Goal: Transaction & Acquisition: Purchase product/service

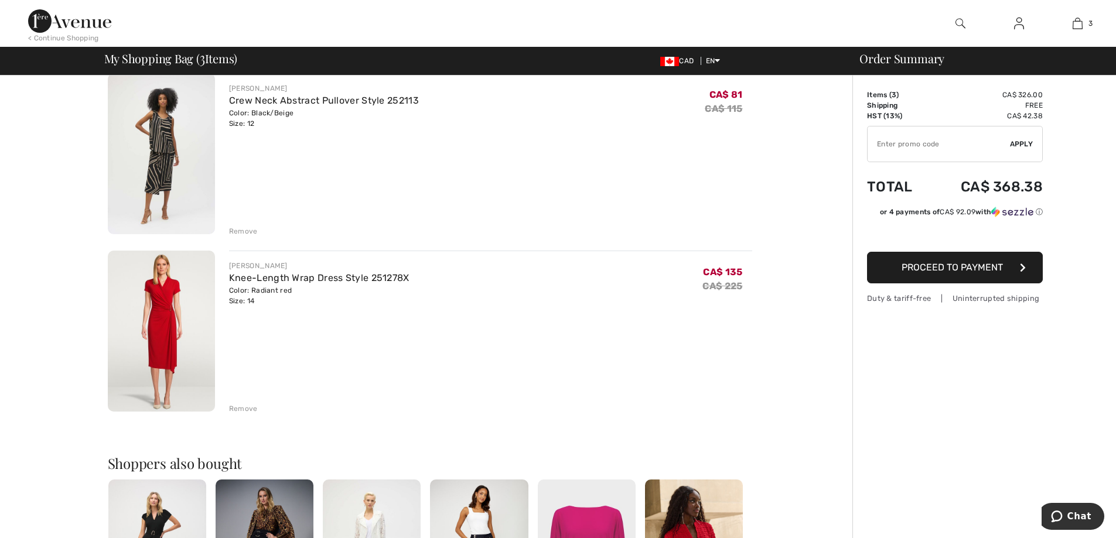
scroll to position [351, 0]
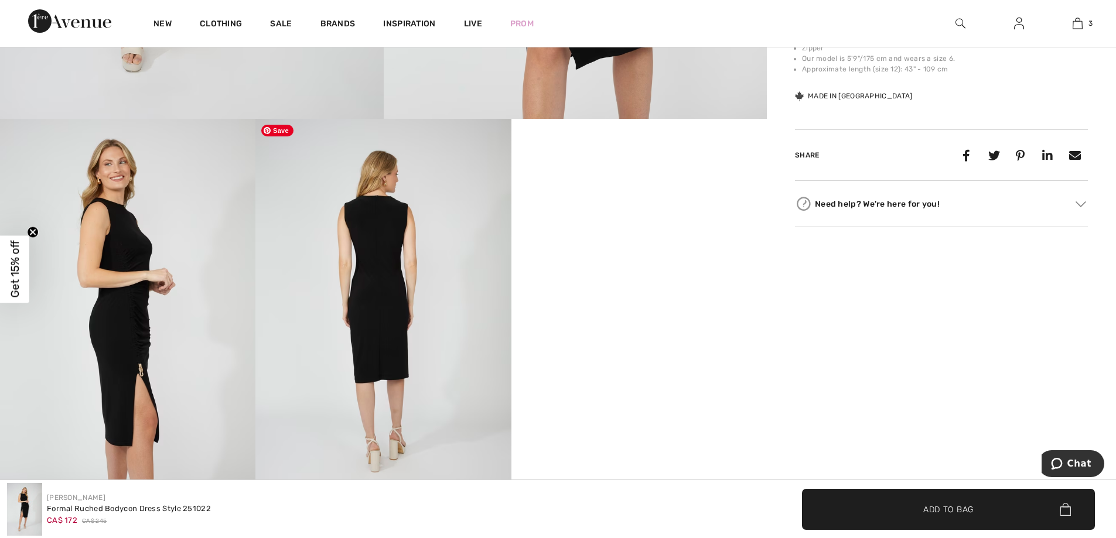
scroll to position [644, 0]
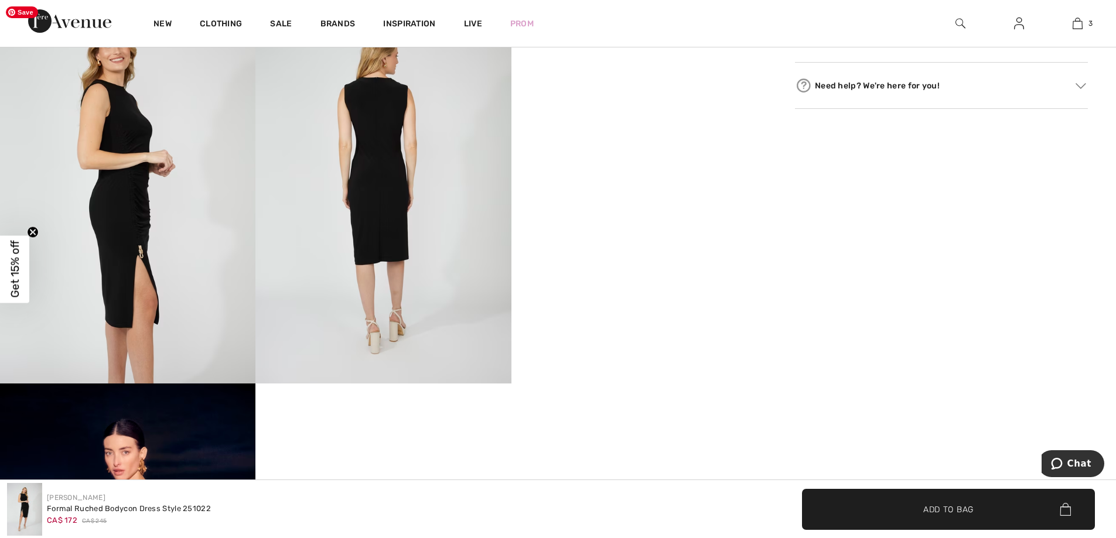
click at [171, 281] on img at bounding box center [127, 192] width 255 height 383
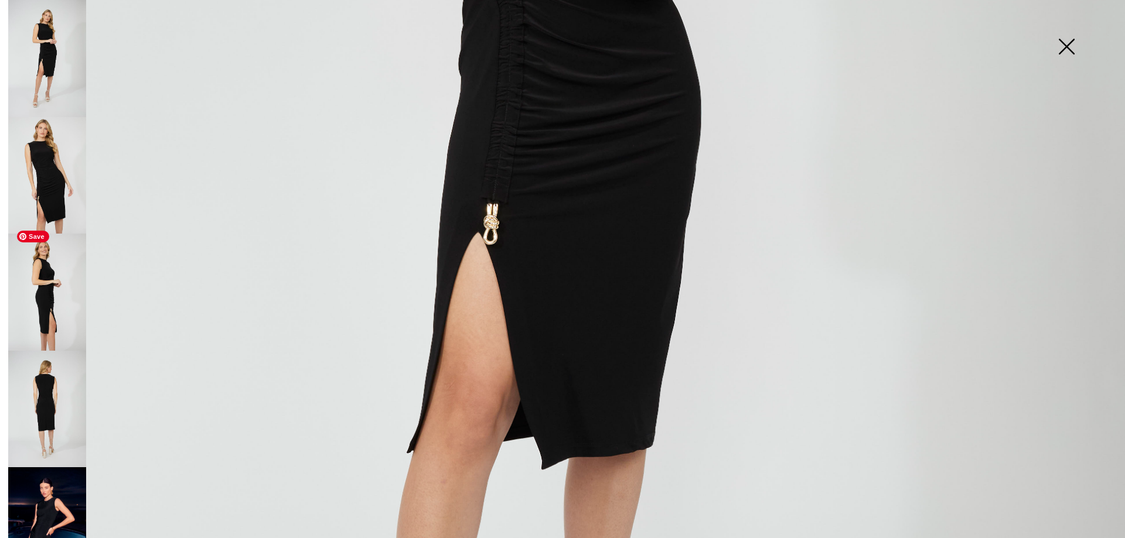
click at [52, 295] on img at bounding box center [47, 292] width 78 height 117
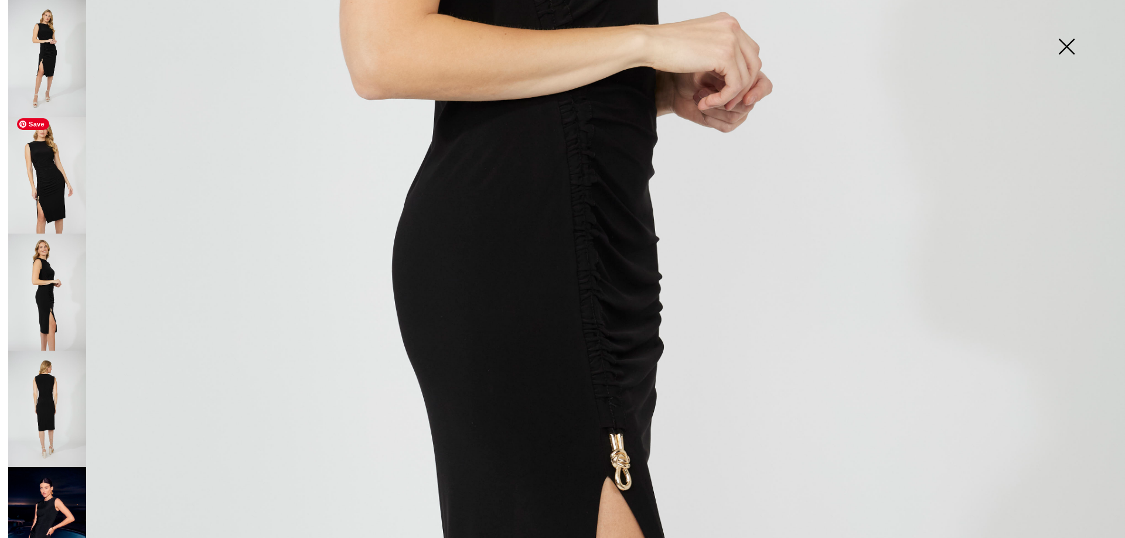
click at [12, 191] on div at bounding box center [45, 269] width 82 height 538
click at [33, 187] on img at bounding box center [47, 175] width 78 height 117
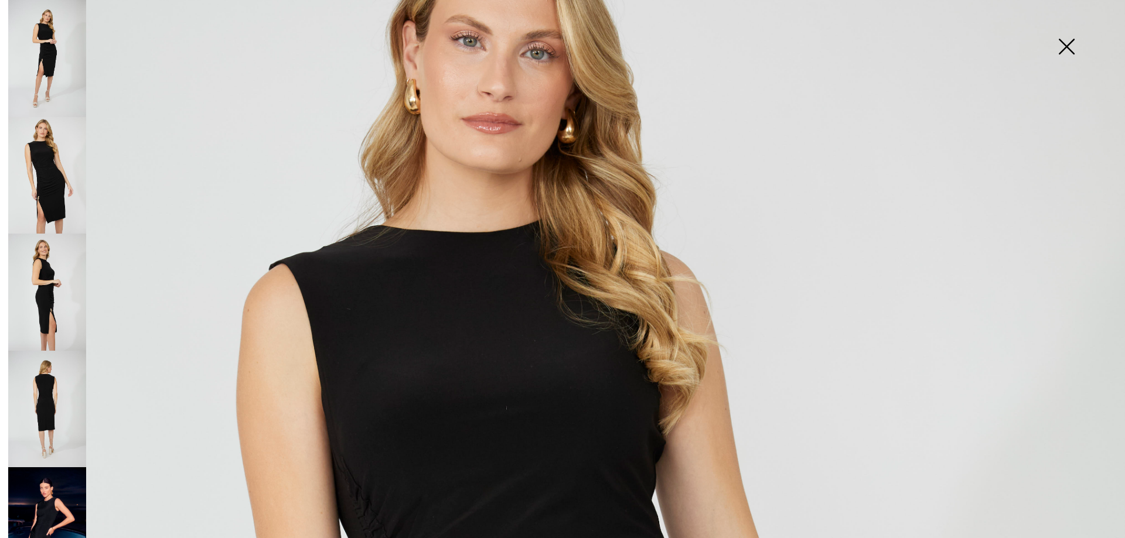
scroll to position [117, 0]
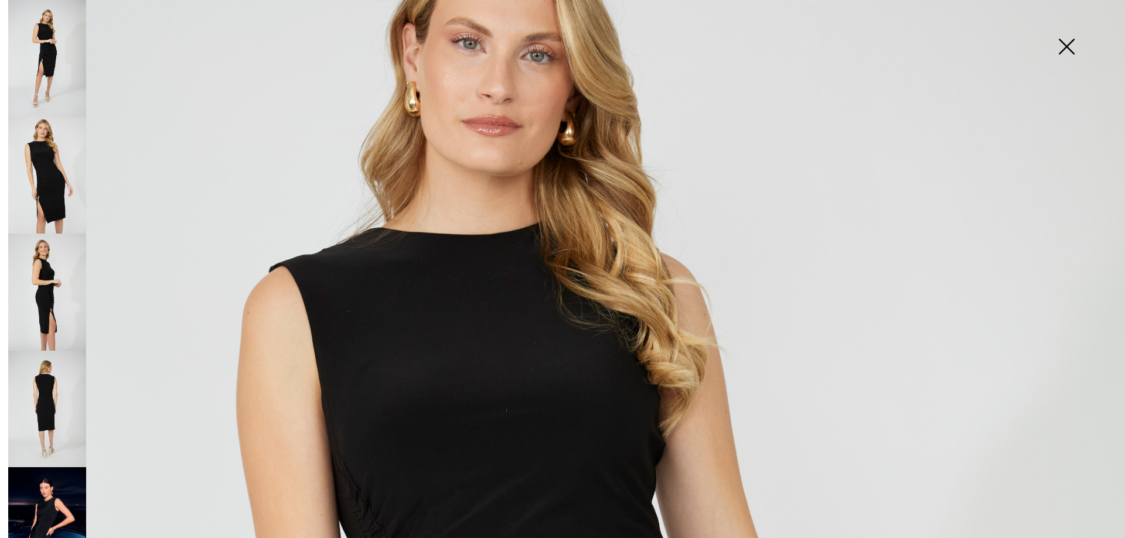
click at [1064, 46] on img at bounding box center [1066, 48] width 59 height 60
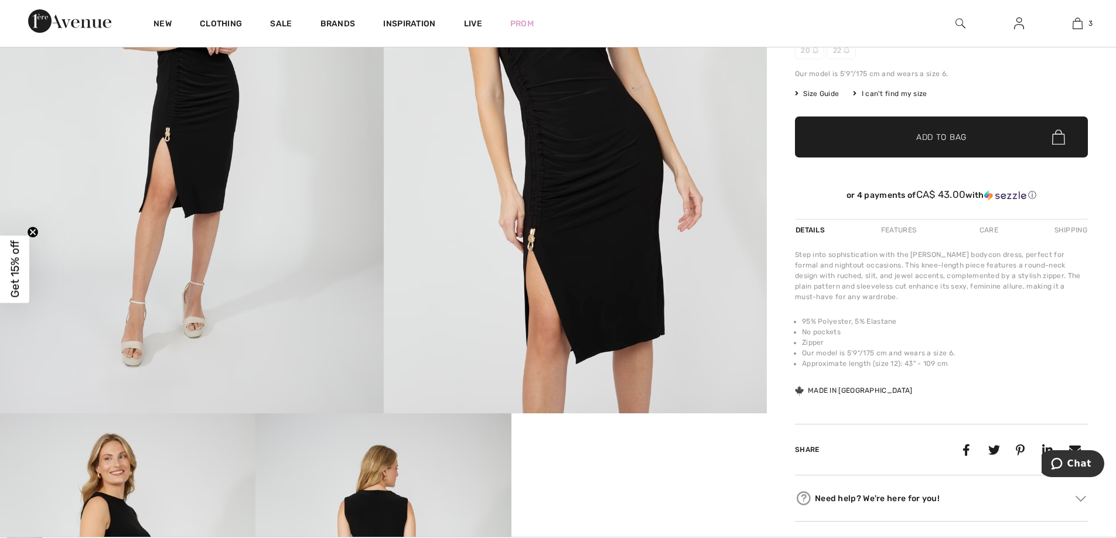
scroll to position [0, 0]
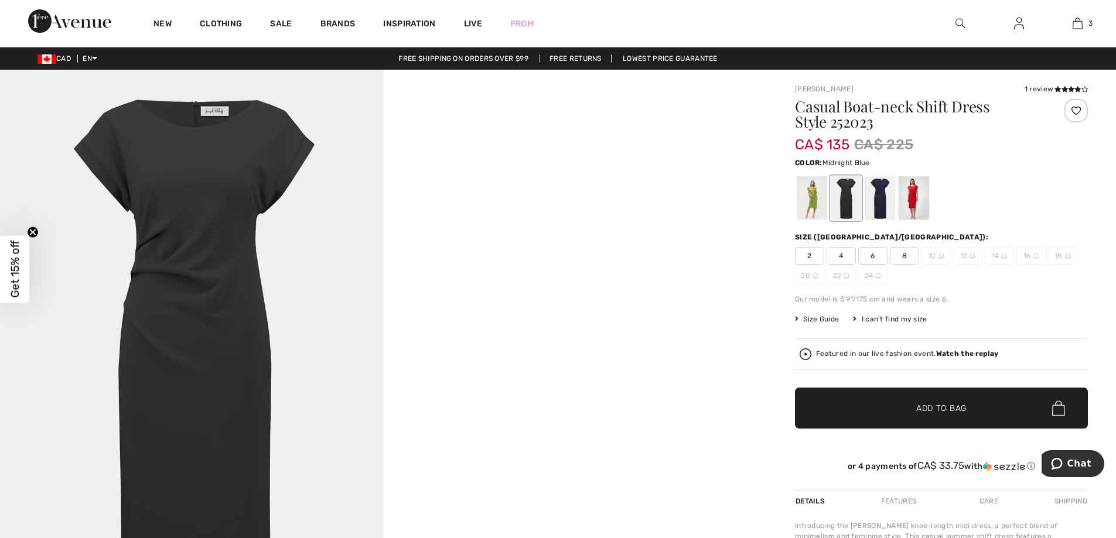
click at [876, 200] on div at bounding box center [880, 198] width 30 height 44
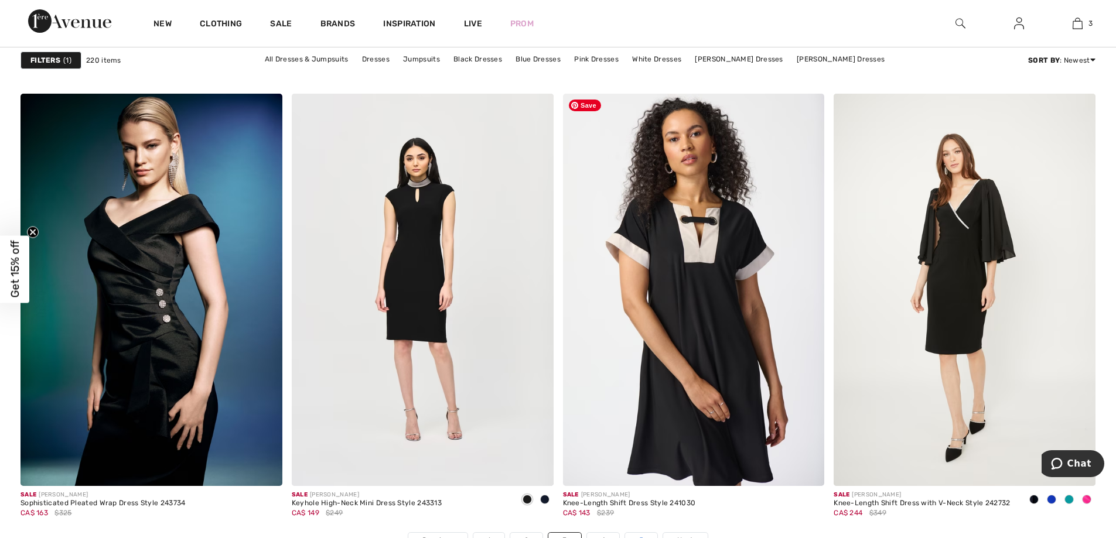
scroll to position [6560, 0]
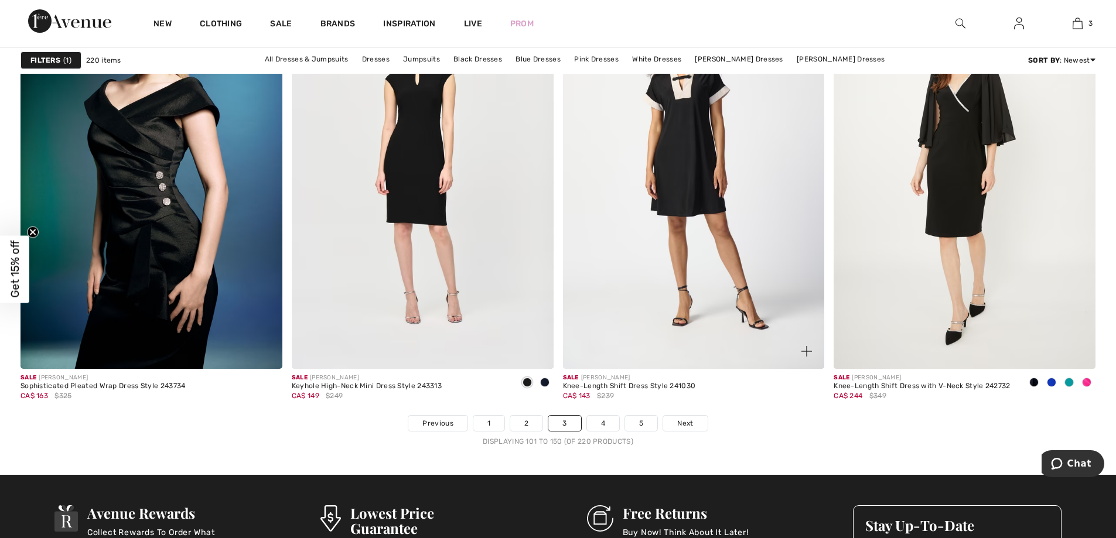
drag, startPoint x: 681, startPoint y: 422, endPoint x: 675, endPoint y: 415, distance: 9.1
click at [681, 422] on span "Next" at bounding box center [685, 423] width 16 height 11
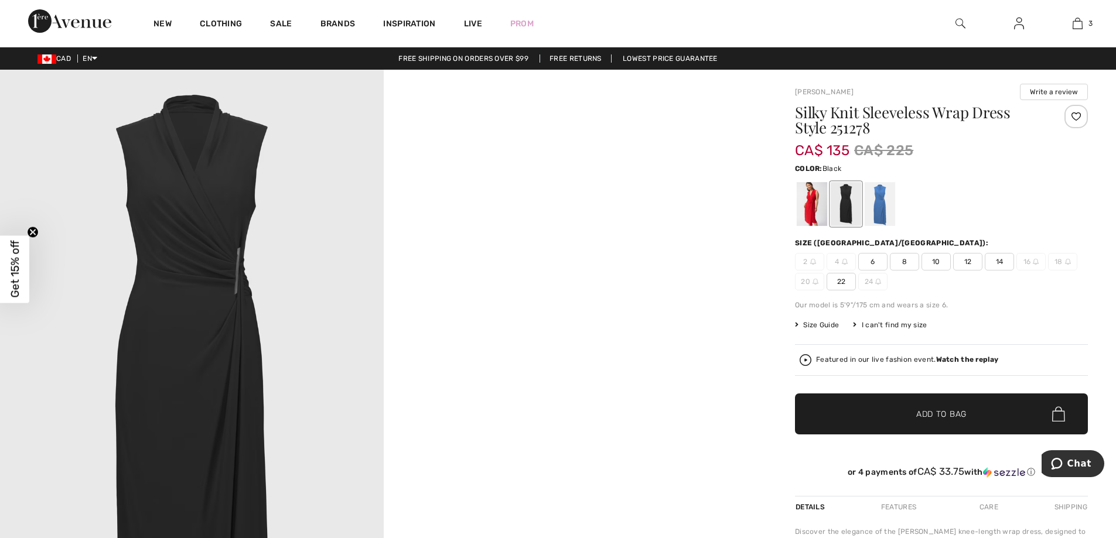
click at [838, 226] on div at bounding box center [846, 204] width 30 height 44
click at [255, 282] on img at bounding box center [192, 357] width 384 height 575
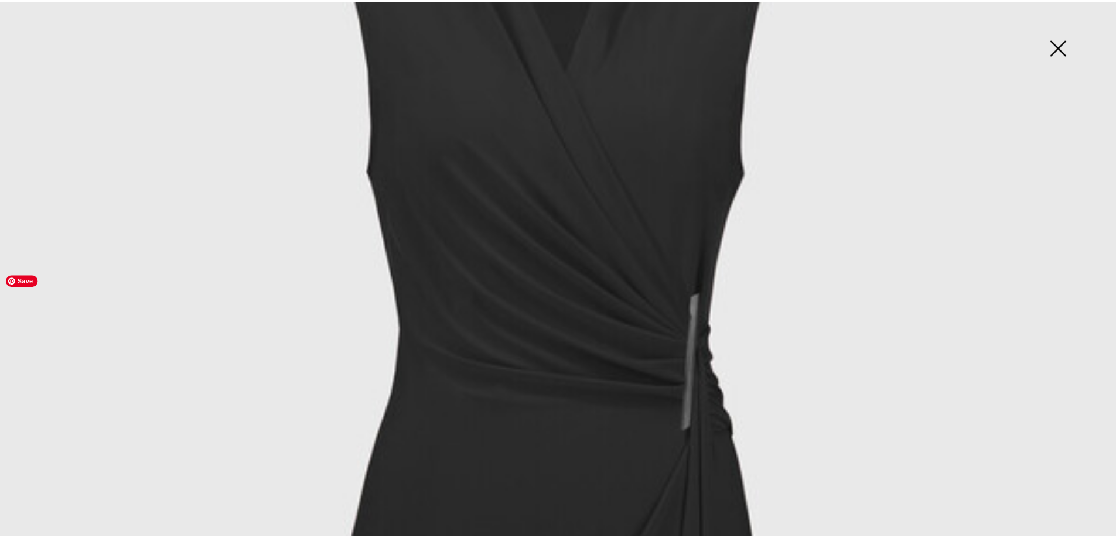
scroll to position [234, 0]
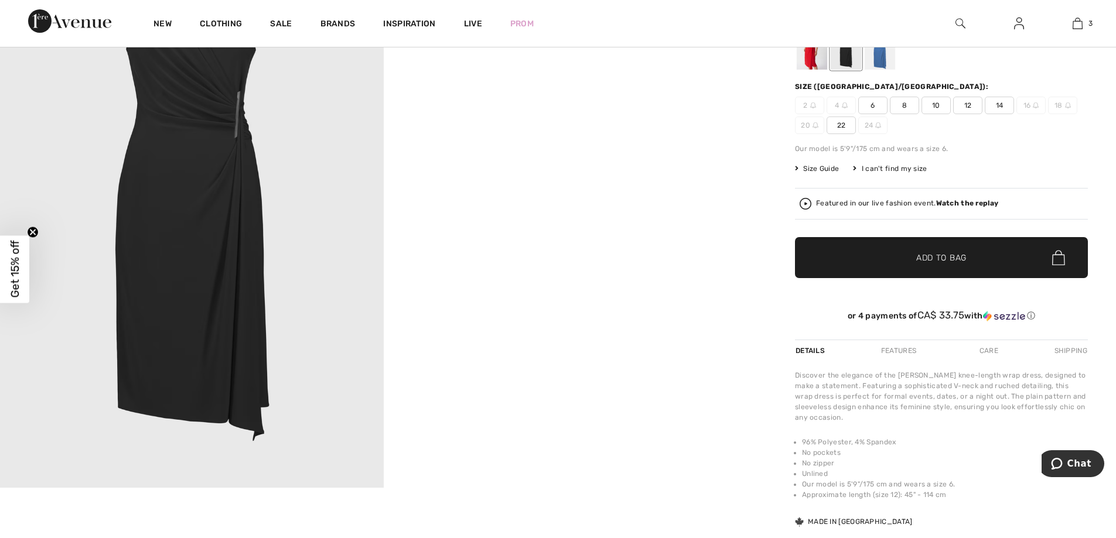
scroll to position [117, 0]
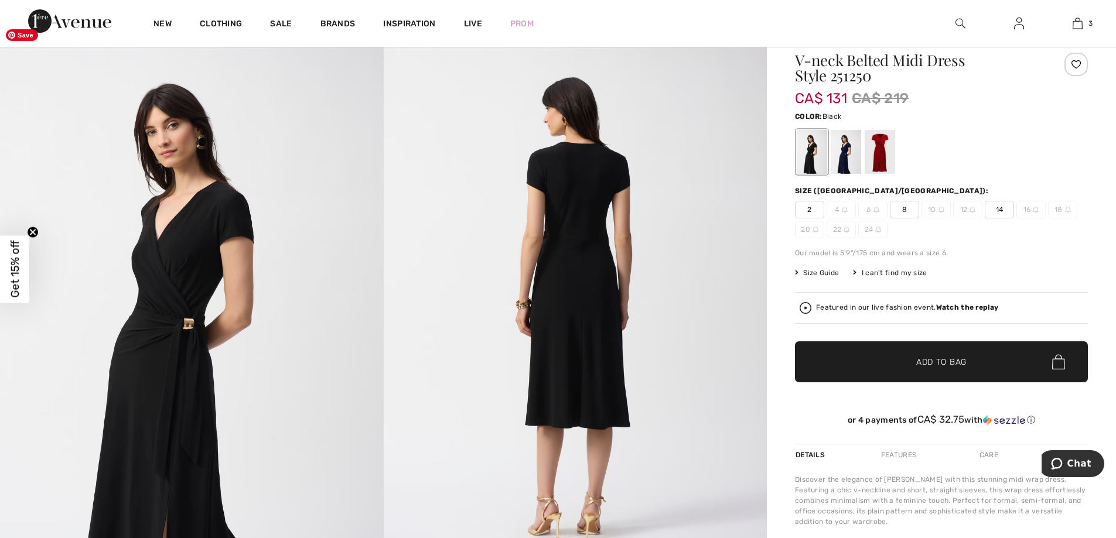
scroll to position [117, 0]
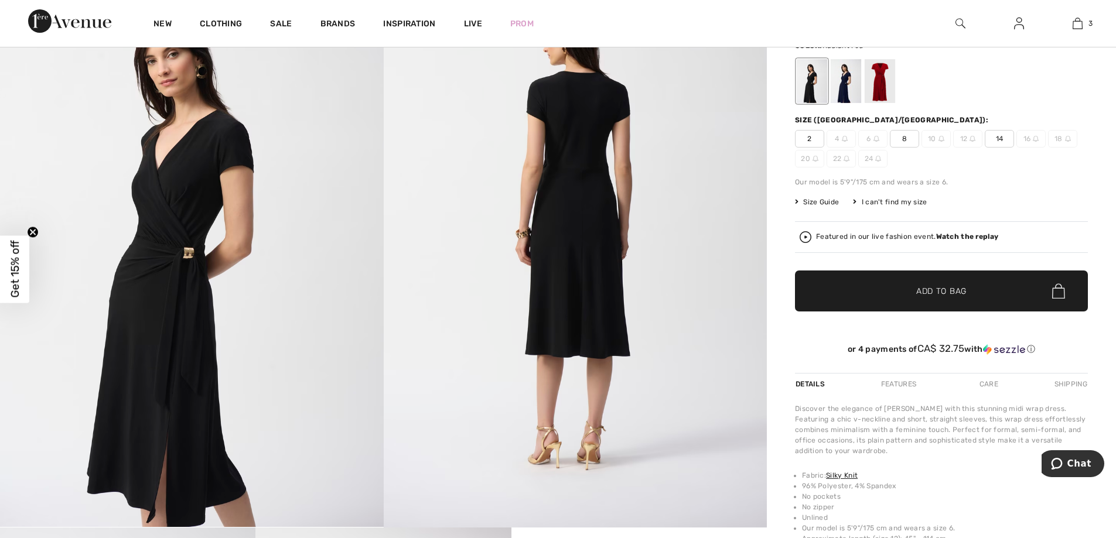
click at [876, 90] on div at bounding box center [880, 81] width 30 height 44
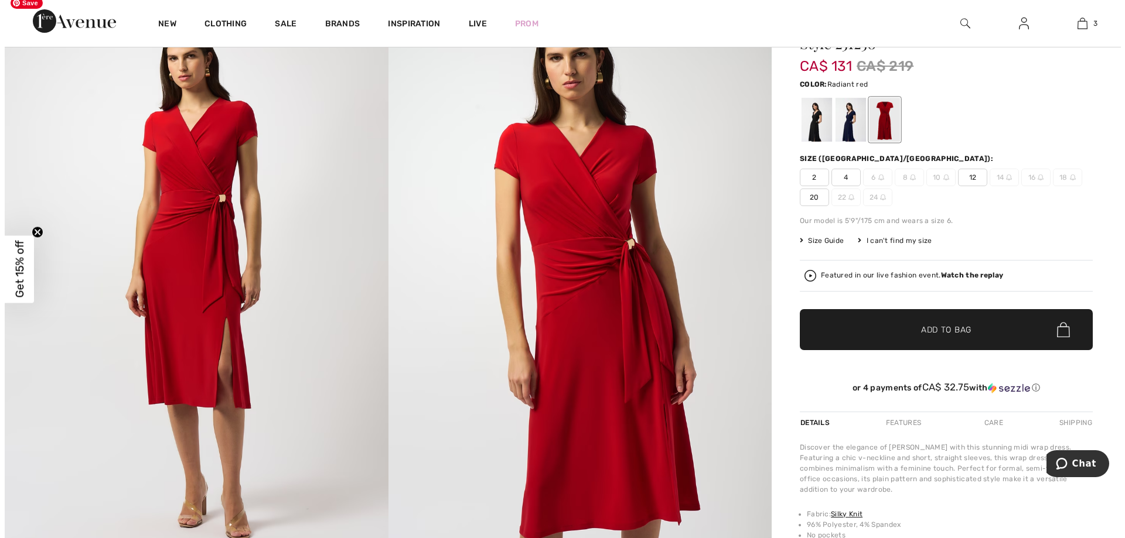
scroll to position [0, 0]
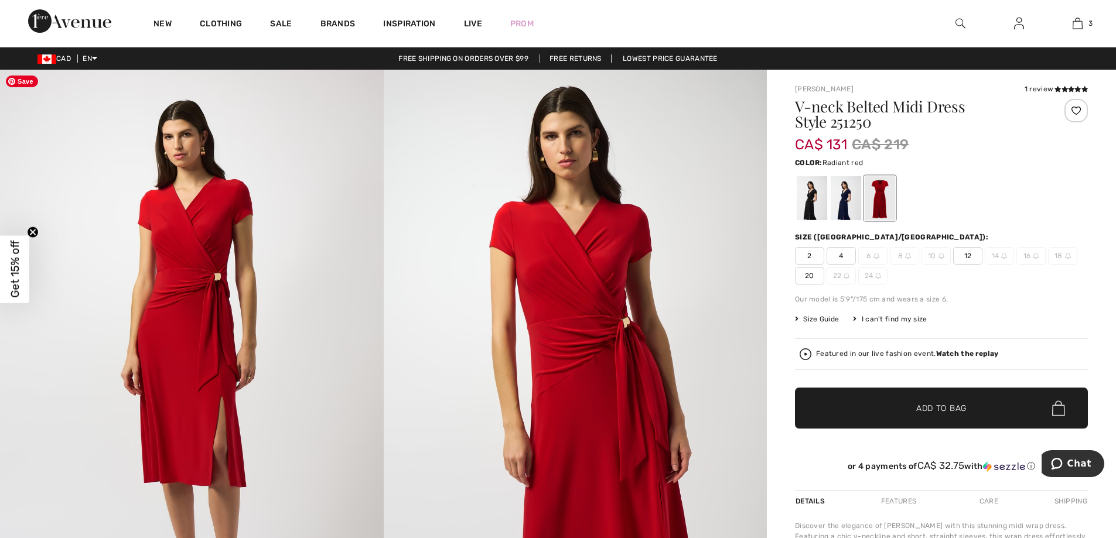
click at [214, 285] on img at bounding box center [192, 357] width 384 height 575
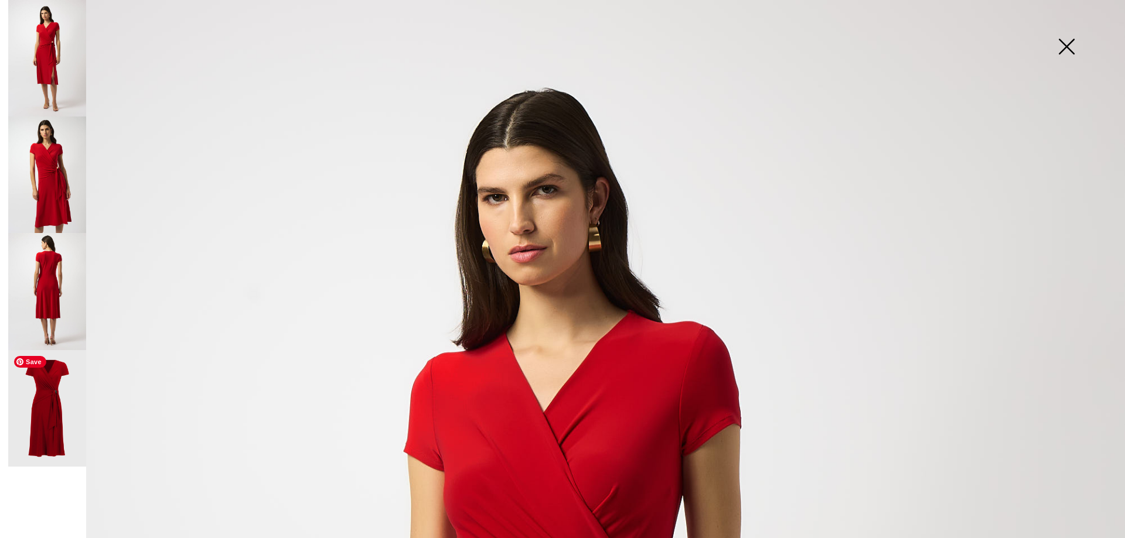
click at [62, 417] on img at bounding box center [47, 408] width 78 height 117
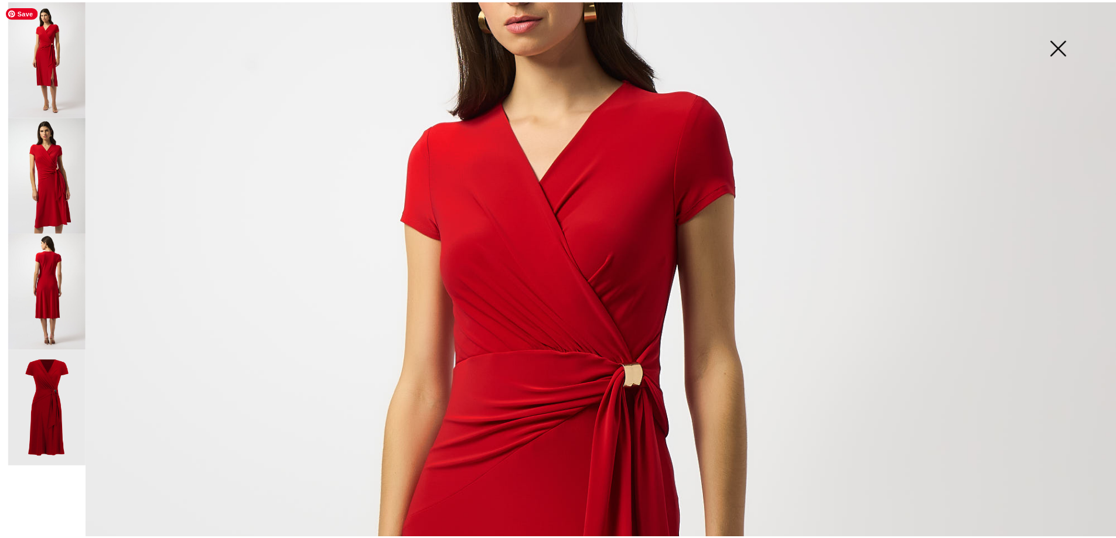
scroll to position [176, 0]
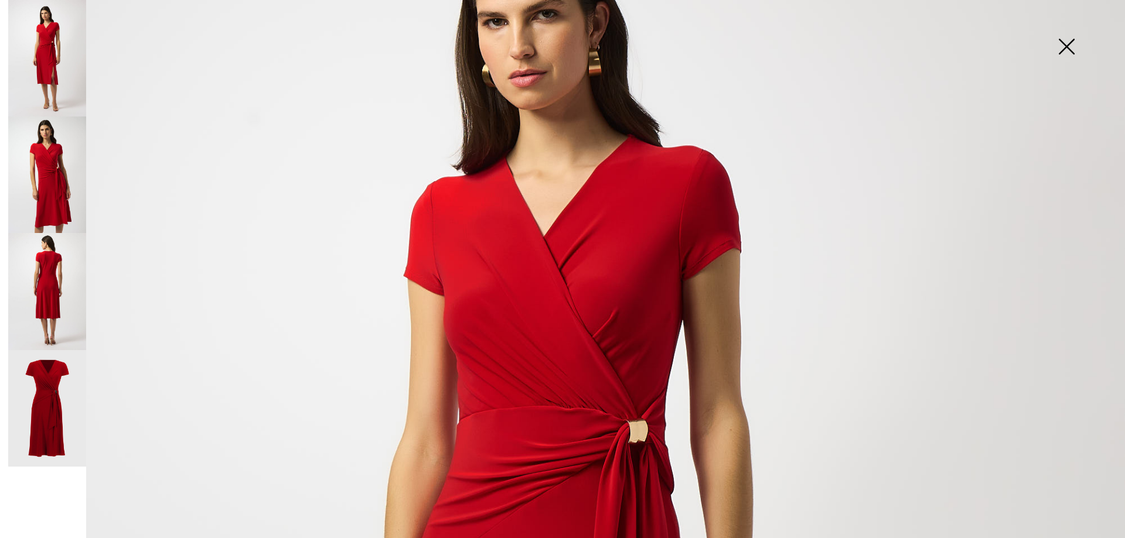
click at [1062, 47] on img at bounding box center [1066, 48] width 59 height 60
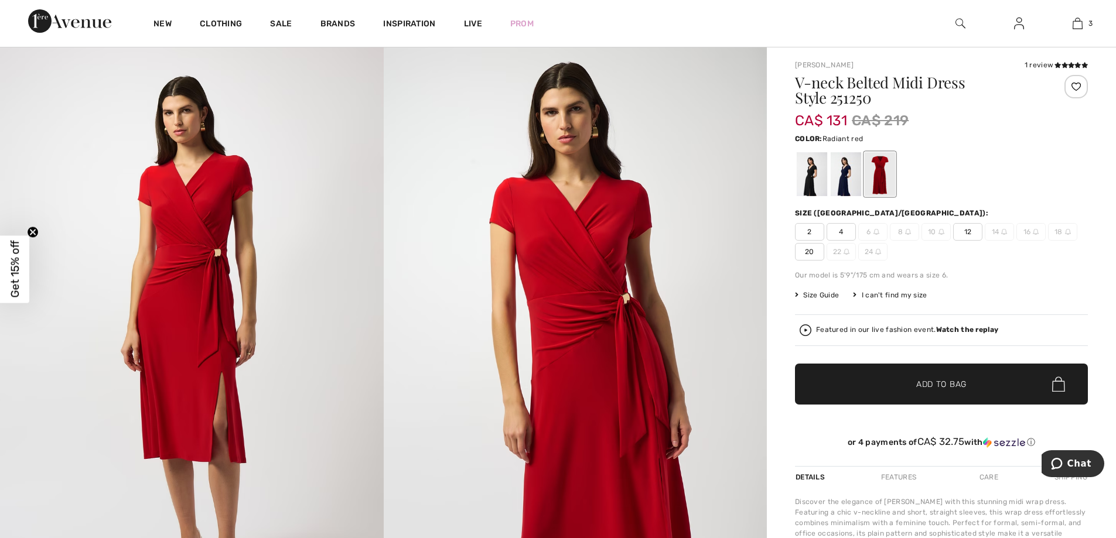
scroll to position [59, 0]
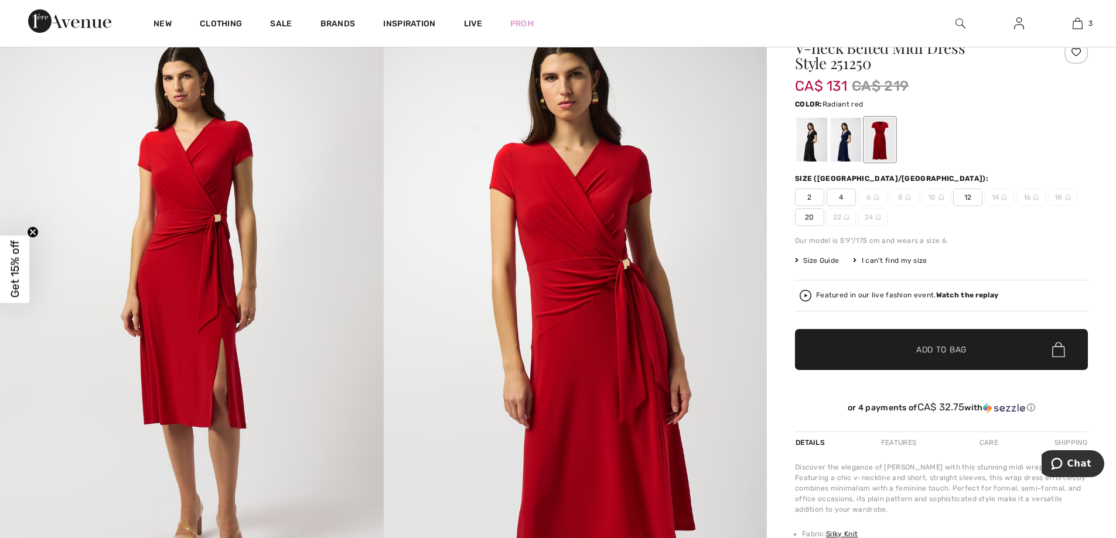
click at [969, 200] on span "12" at bounding box center [967, 198] width 29 height 18
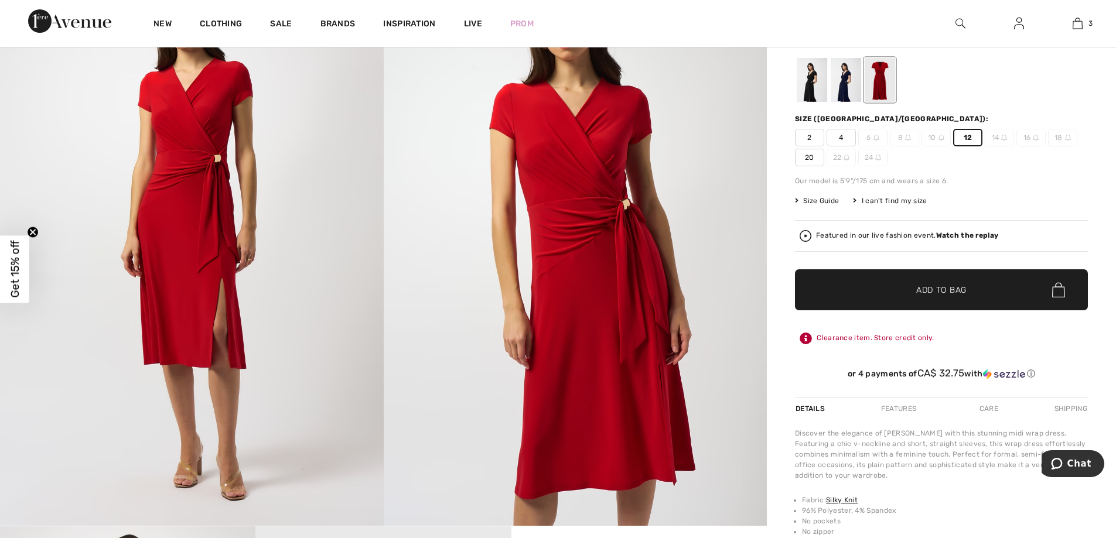
scroll to position [117, 0]
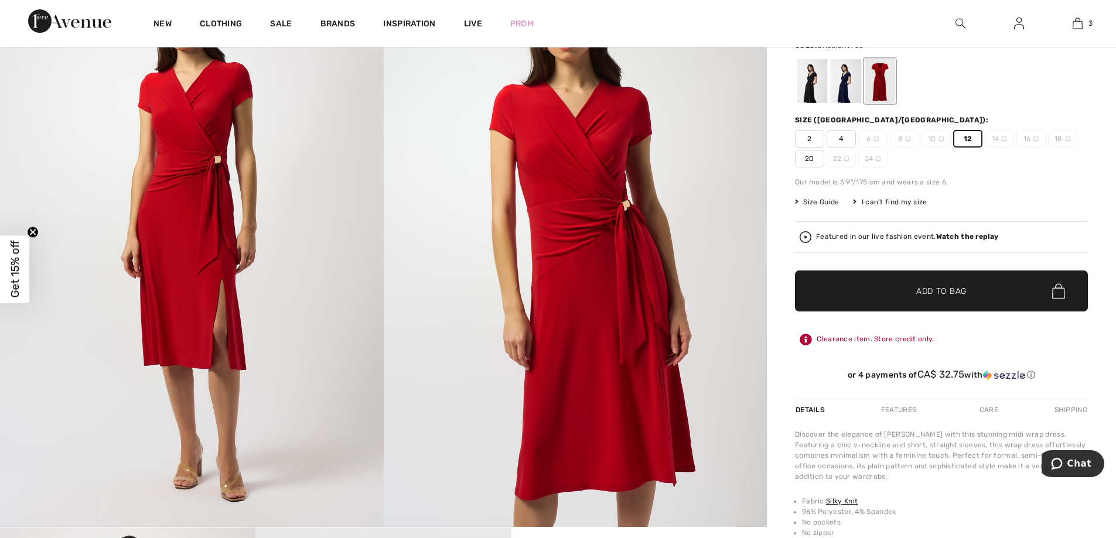
click at [927, 290] on span "Add to Bag" at bounding box center [941, 291] width 50 height 12
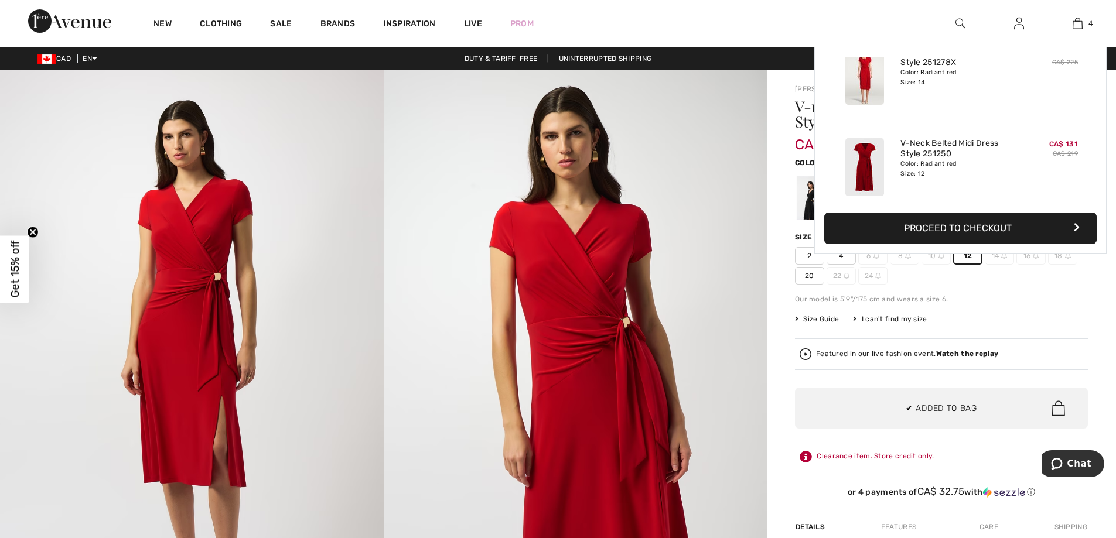
scroll to position [219, 0]
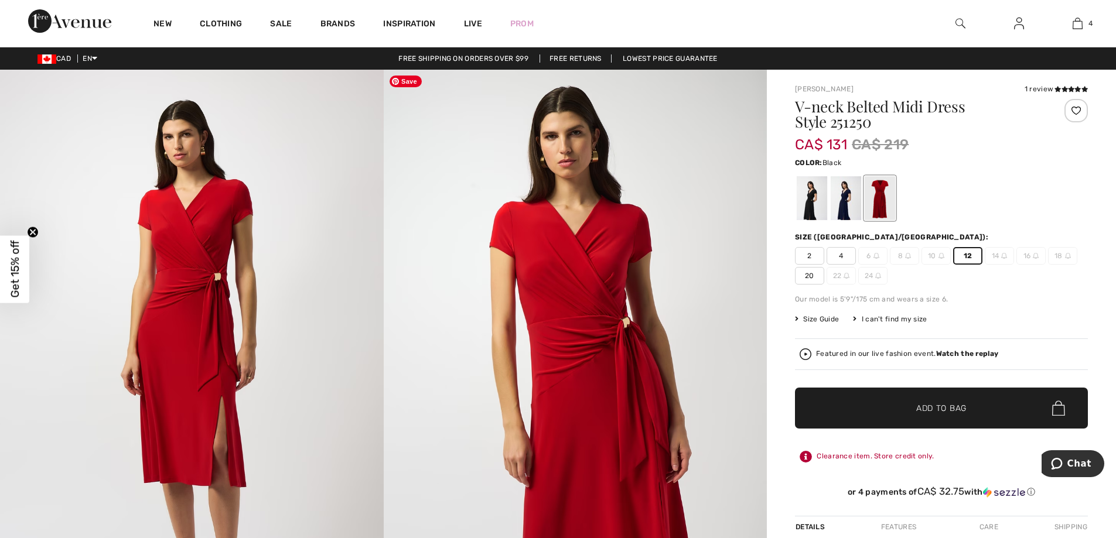
click at [803, 183] on div at bounding box center [812, 198] width 30 height 44
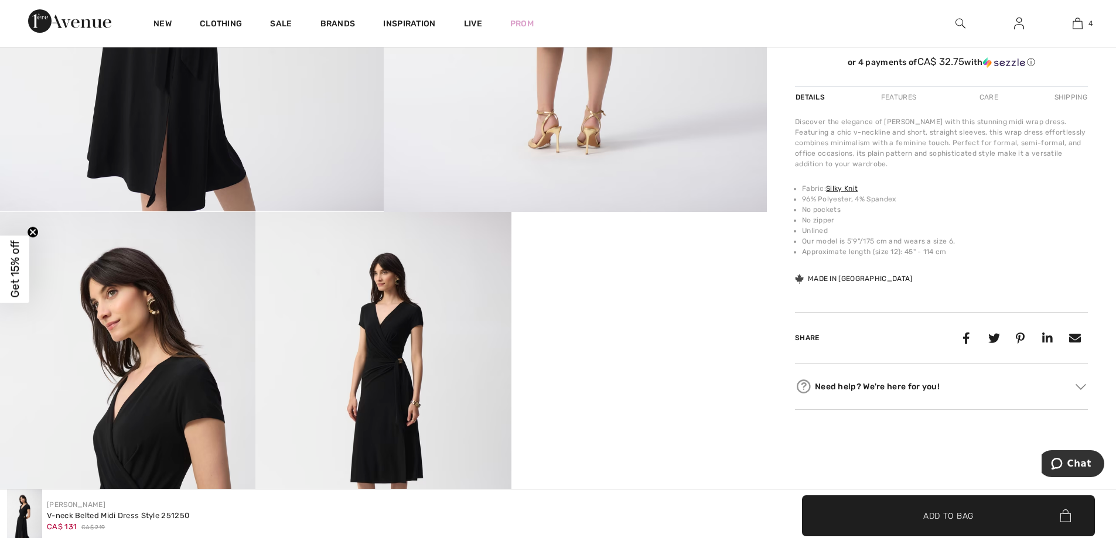
scroll to position [527, 0]
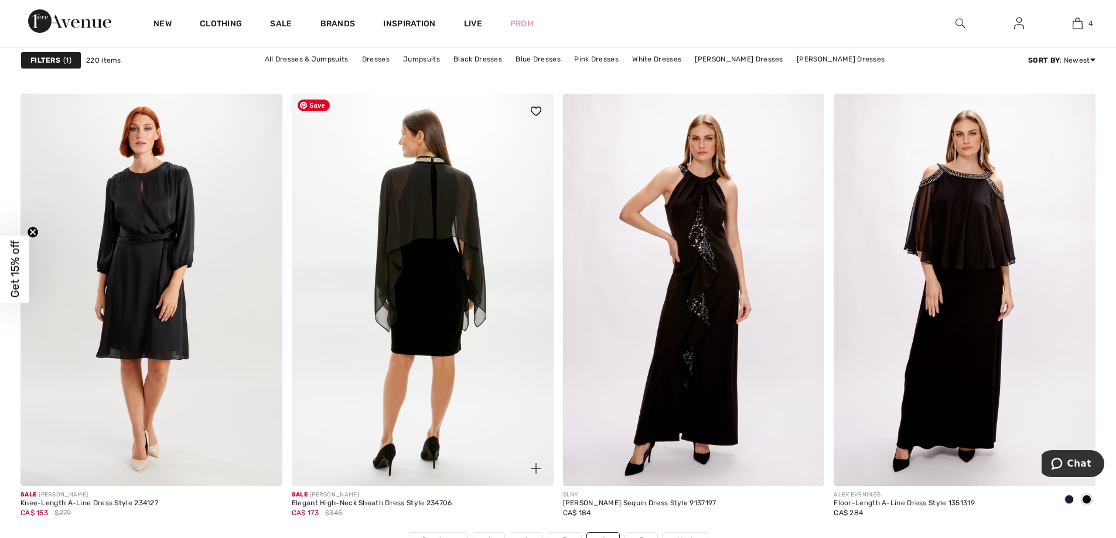
scroll to position [6677, 0]
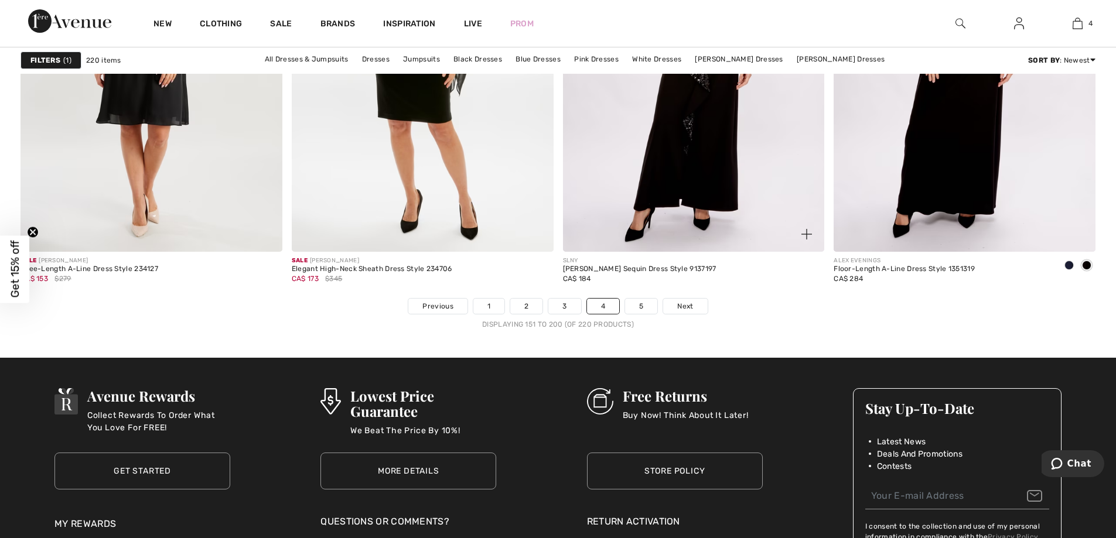
click at [645, 297] on div "SLNY [PERSON_NAME] Sequin Dress Style 9137197 CA$ 184" at bounding box center [694, 275] width 262 height 46
click at [644, 304] on link "5" at bounding box center [641, 306] width 32 height 15
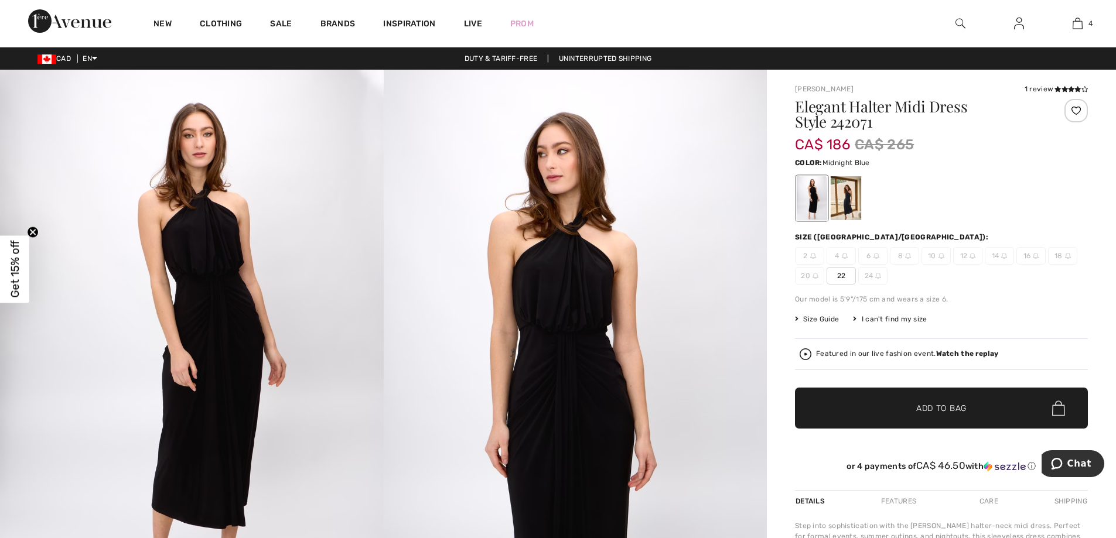
click at [842, 198] on div at bounding box center [846, 198] width 30 height 44
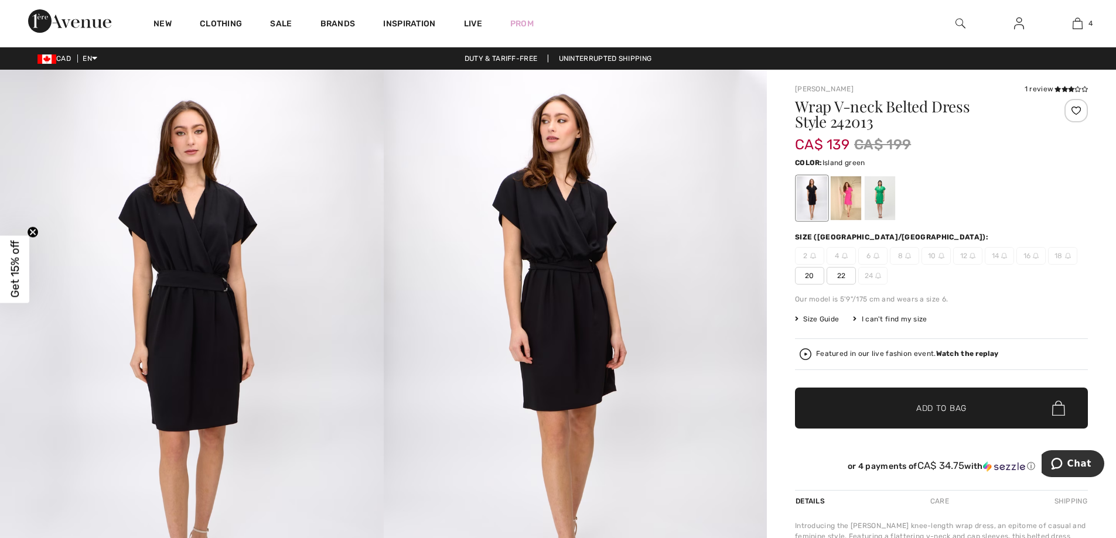
click at [884, 183] on div at bounding box center [880, 198] width 30 height 44
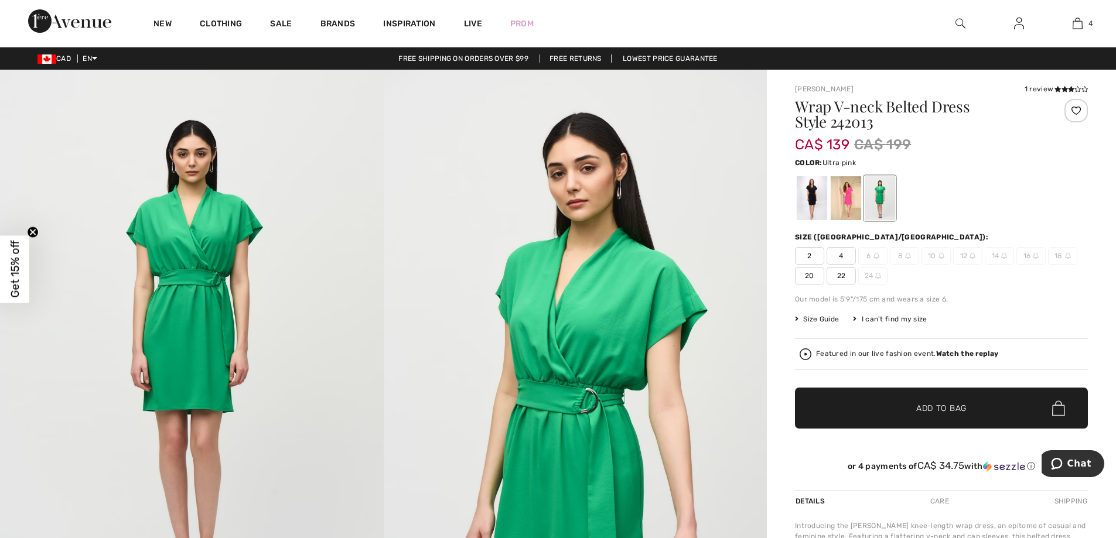
click at [842, 192] on div at bounding box center [846, 198] width 30 height 44
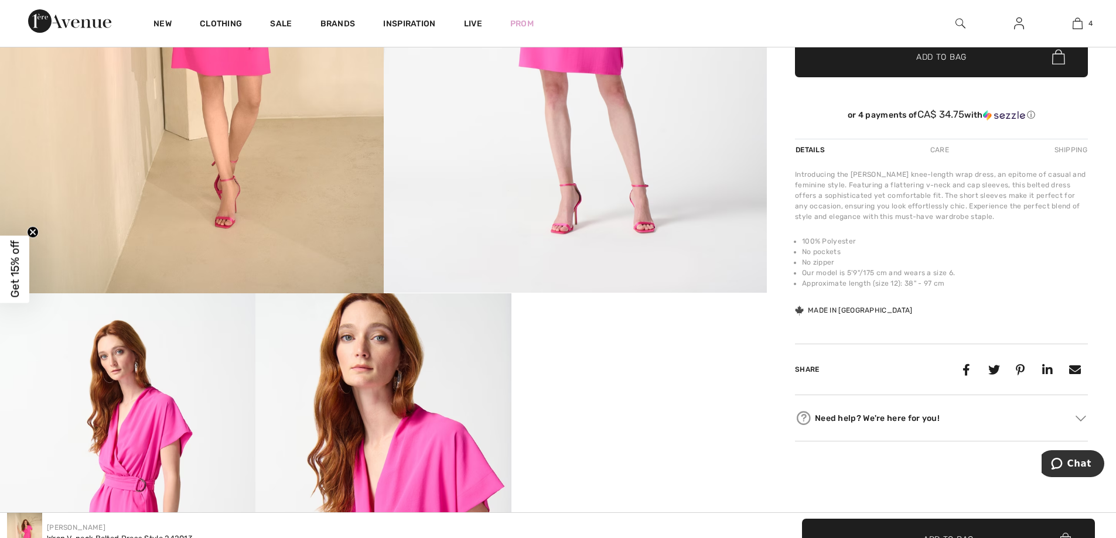
scroll to position [469, 0]
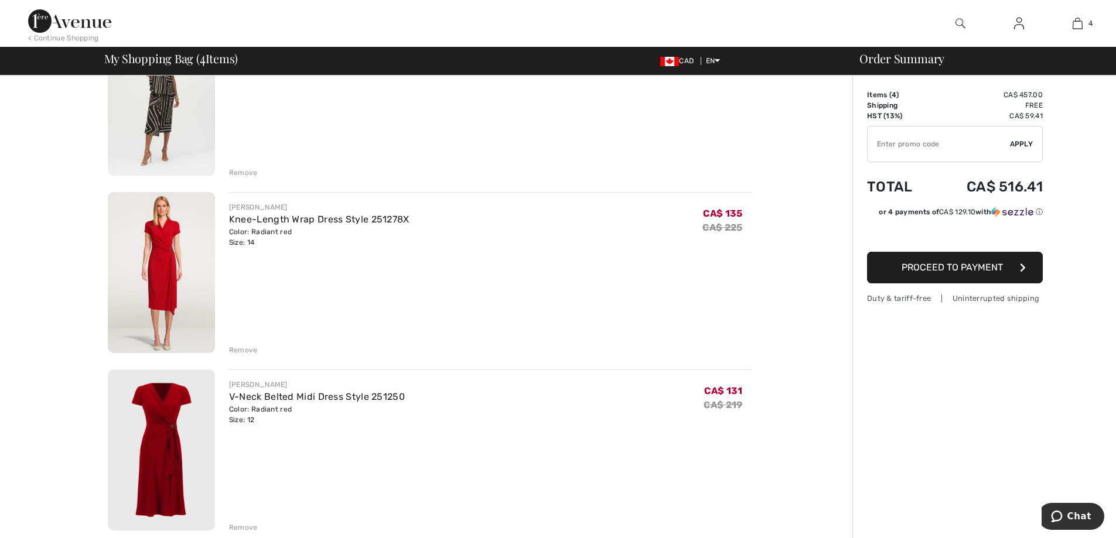
scroll to position [351, 0]
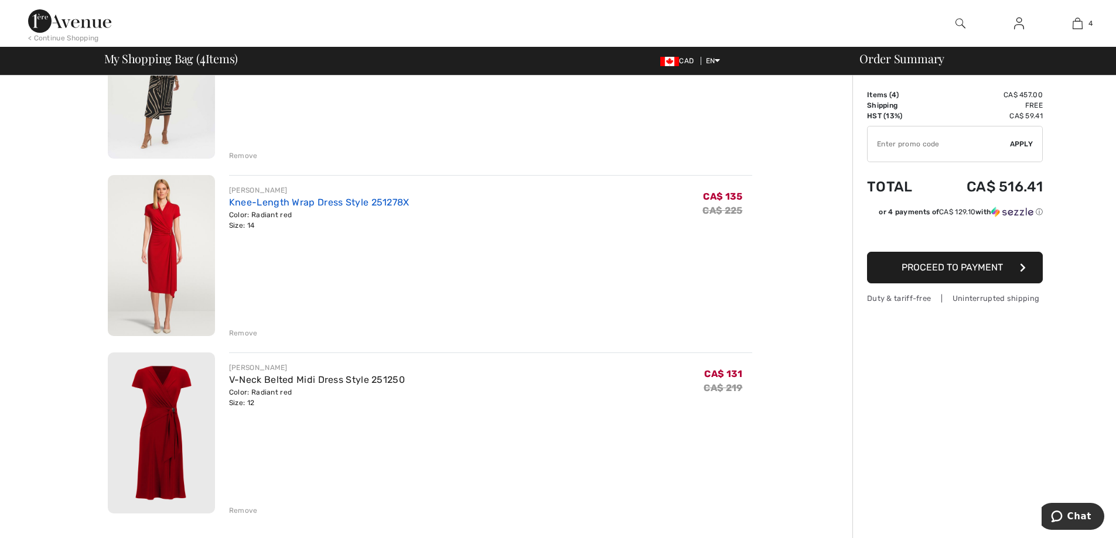
click at [274, 198] on link "Knee-Length Wrap Dress Style 251278X" at bounding box center [319, 202] width 180 height 11
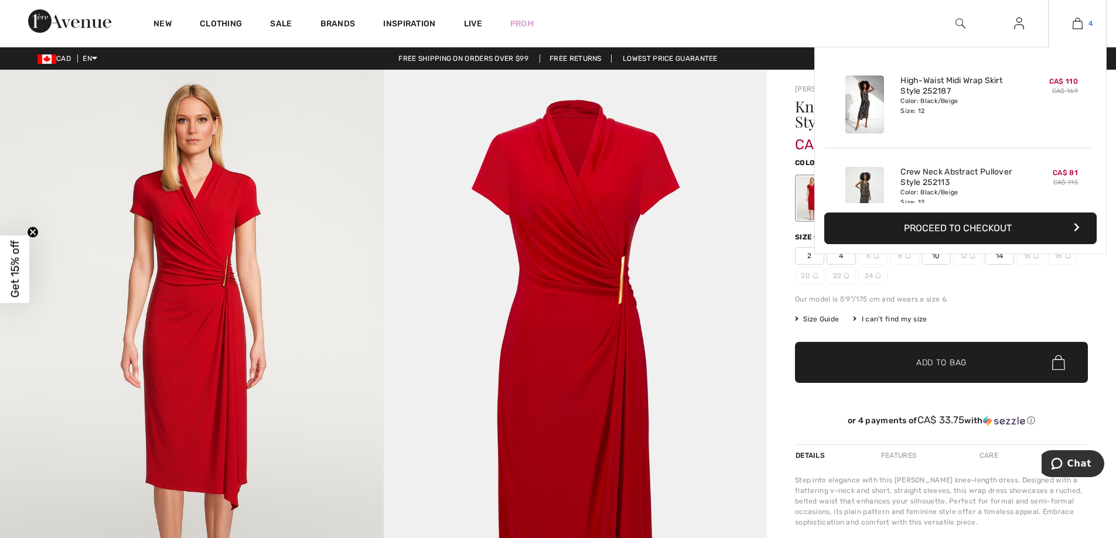
click at [1081, 21] on img at bounding box center [1077, 23] width 10 height 14
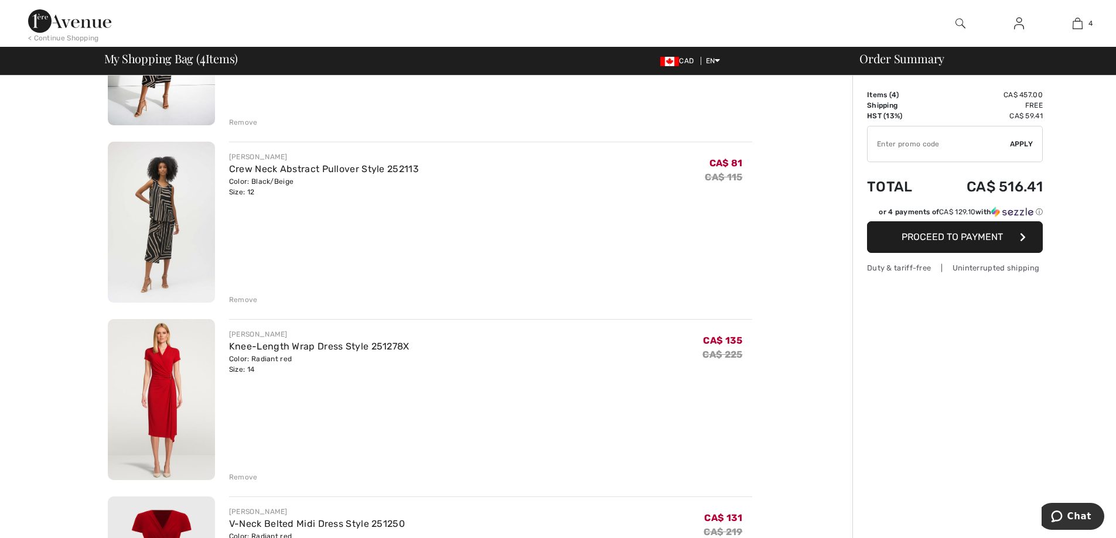
scroll to position [293, 0]
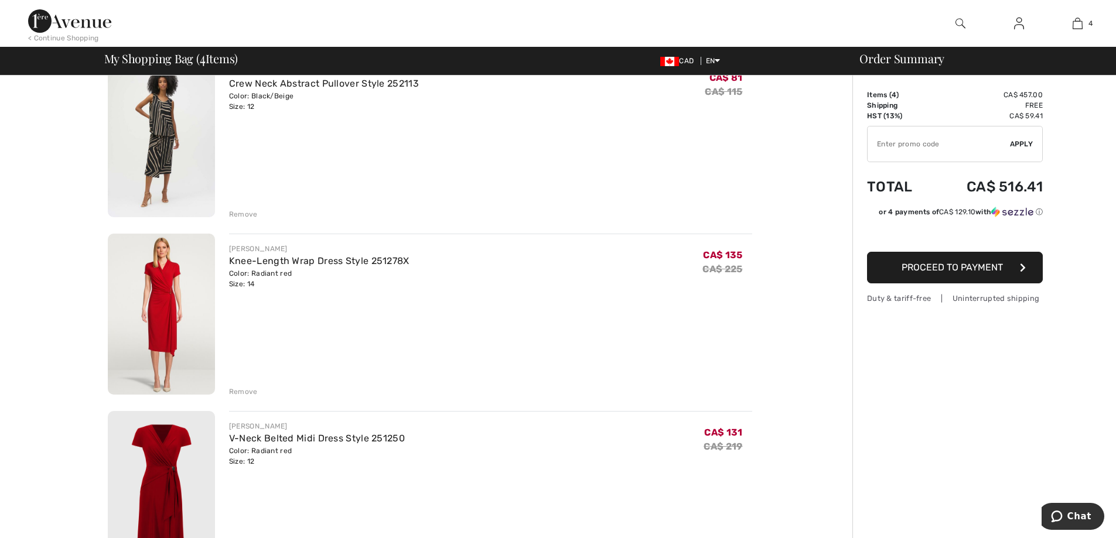
click at [234, 395] on div "Remove" at bounding box center [243, 392] width 29 height 11
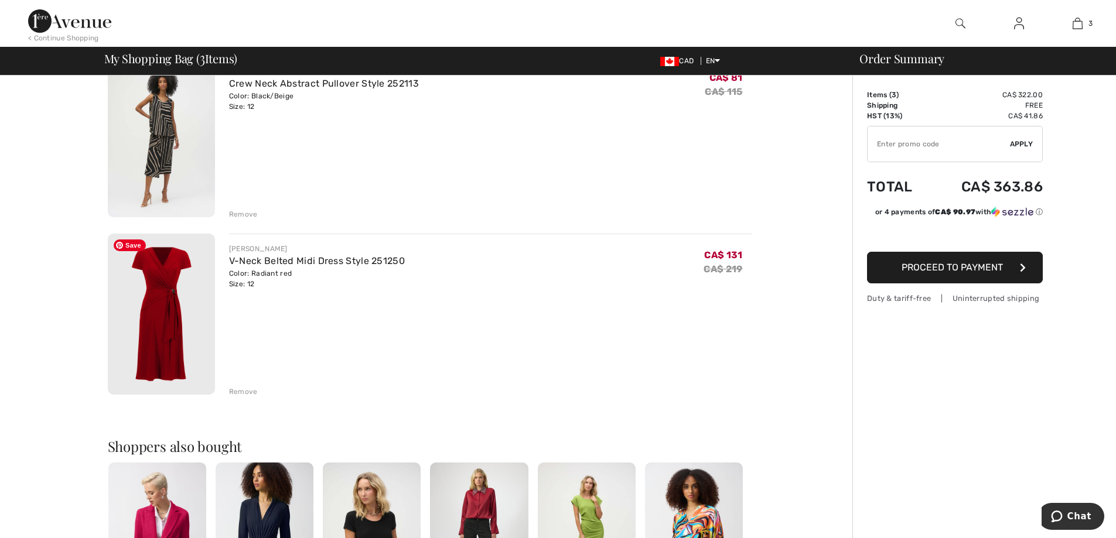
click at [166, 333] on img at bounding box center [161, 314] width 107 height 161
